Goal: Check status: Check status

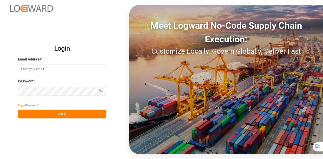
click at [80, 68] on input at bounding box center [62, 69] width 88 height 9
type input "[EMAIL_ADDRESS][DOMAIN_NAME]"
click at [62, 115] on button "Log In" at bounding box center [62, 114] width 88 height 9
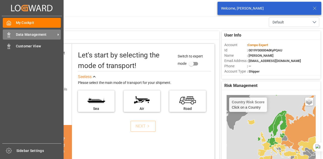
click at [16, 37] on span "Data Management" at bounding box center [36, 34] width 40 height 5
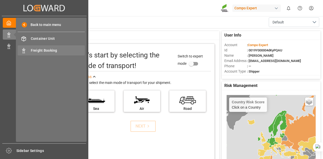
click at [32, 48] on span "Freight Booking" at bounding box center [58, 50] width 54 height 5
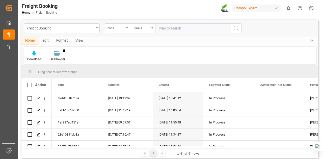
click at [168, 28] on input "text" at bounding box center [193, 28] width 76 height 10
click at [86, 25] on div "Freight Booking" at bounding box center [60, 28] width 67 height 6
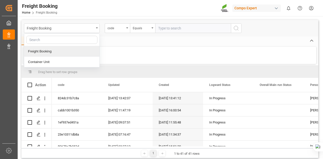
paste input "6200000302"
type input "6200000302"
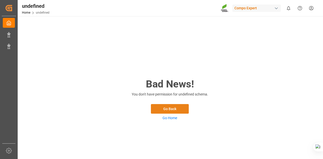
click at [156, 105] on button "Go Back" at bounding box center [170, 109] width 38 height 10
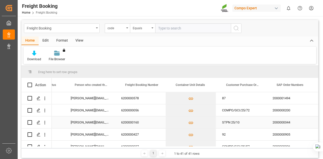
scroll to position [0, 245]
